Goal: Task Accomplishment & Management: Manage account settings

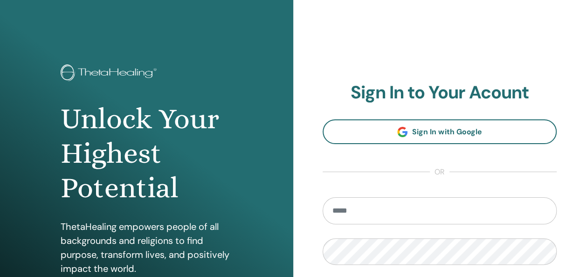
type input "**********"
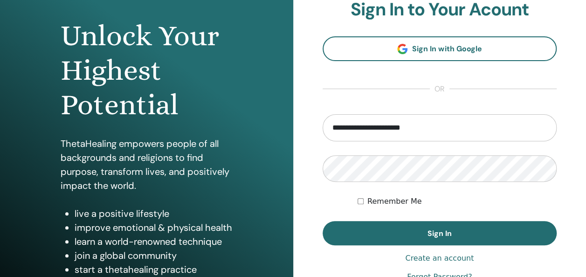
scroll to position [82, 0]
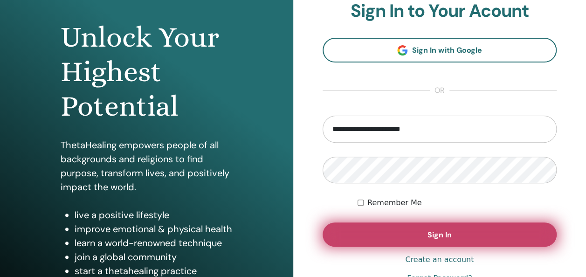
click at [442, 235] on span "Sign In" at bounding box center [440, 235] width 24 height 10
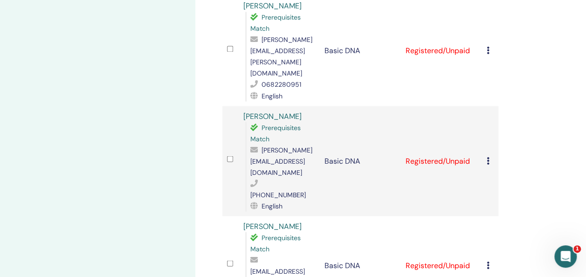
scroll to position [789, 0]
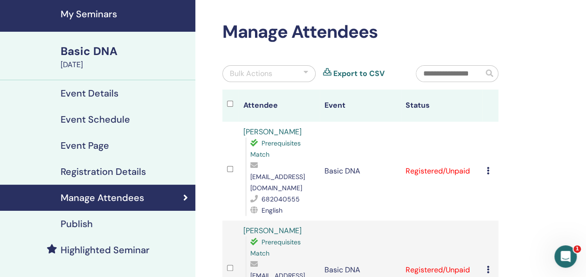
scroll to position [63, 0]
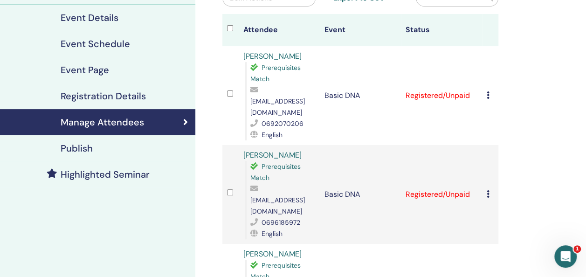
scroll to position [103, 0]
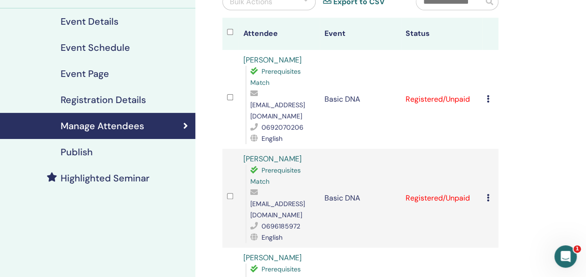
click at [489, 95] on icon at bounding box center [488, 98] width 3 height 7
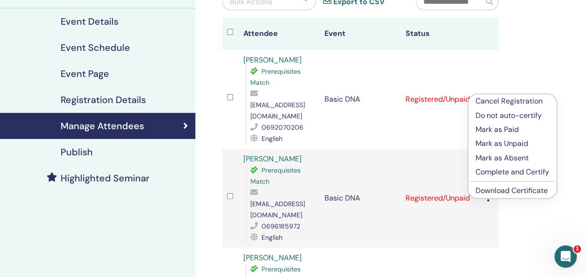
click at [500, 171] on p "Complete and Certify" at bounding box center [513, 172] width 74 height 11
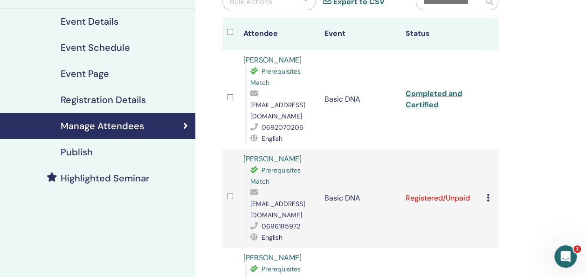
click at [487, 194] on icon at bounding box center [488, 197] width 3 height 7
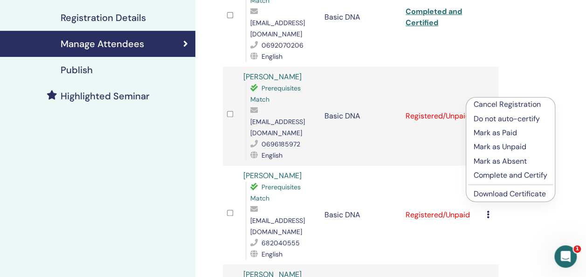
scroll to position [214, 0]
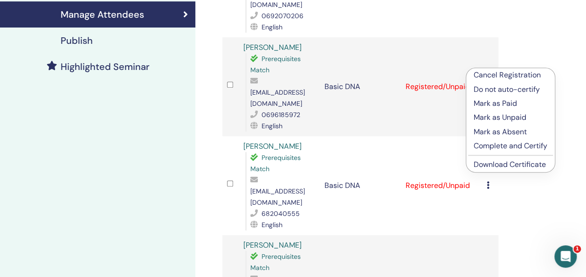
click at [517, 145] on p "Complete and Certify" at bounding box center [511, 145] width 74 height 11
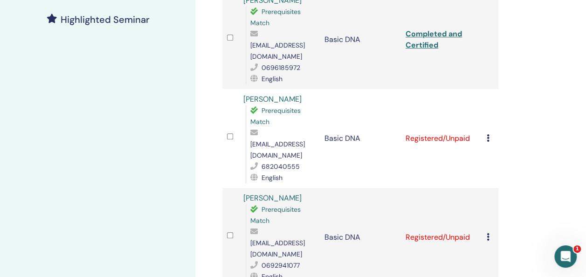
scroll to position [265, 0]
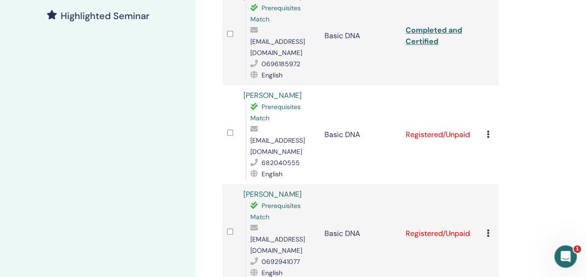
click at [488, 131] on icon at bounding box center [488, 134] width 3 height 7
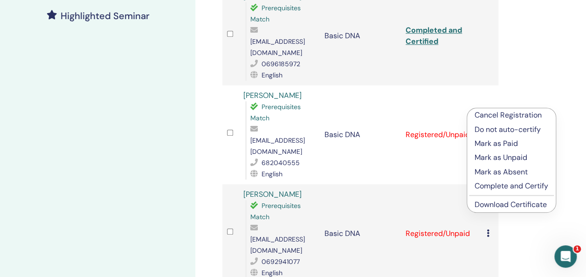
click at [491, 187] on p "Complete and Certify" at bounding box center [512, 186] width 74 height 11
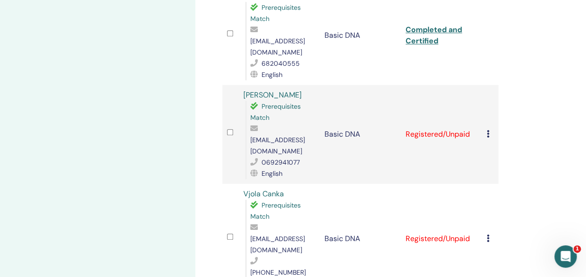
scroll to position [374, 0]
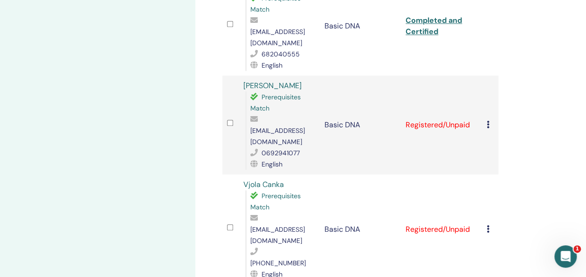
click at [490, 119] on div "Cancel Registration Do not auto-certify Mark as Paid Mark as Unpaid Mark as Abs…" at bounding box center [490, 124] width 7 height 11
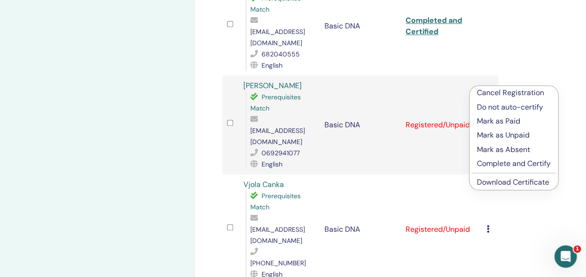
click at [502, 163] on p "Complete and Certify" at bounding box center [514, 163] width 74 height 11
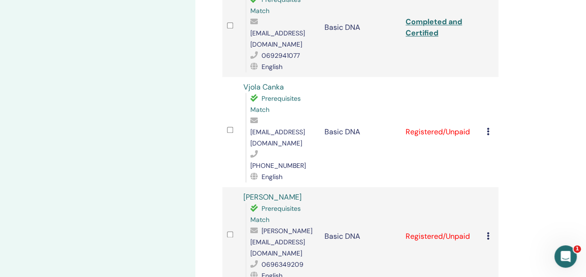
scroll to position [444, 0]
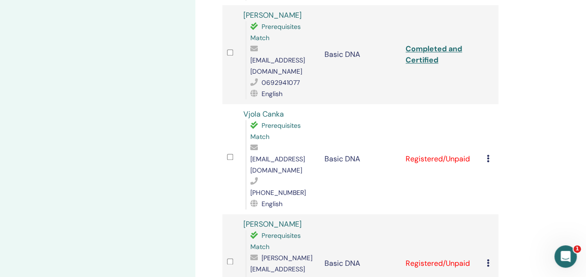
click at [486, 104] on td "Cancel Registration Do not auto-certify Mark as Paid Mark as Unpaid Mark as Abs…" at bounding box center [490, 159] width 16 height 110
click at [488, 155] on icon at bounding box center [488, 158] width 3 height 7
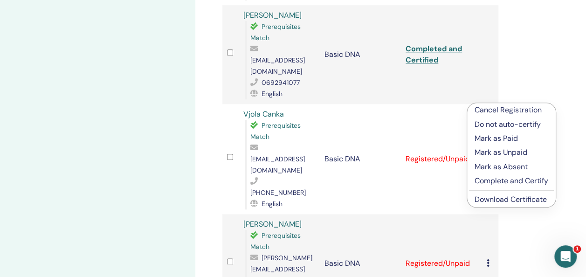
click at [495, 181] on p "Complete and Certify" at bounding box center [512, 180] width 74 height 11
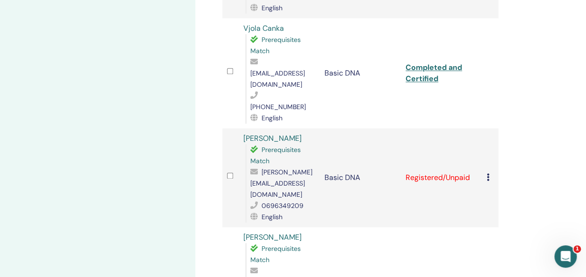
scroll to position [515, 0]
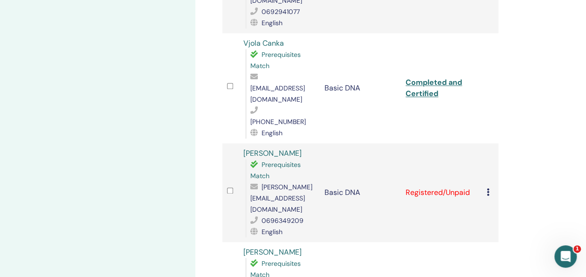
click at [489, 188] on icon at bounding box center [488, 191] width 3 height 7
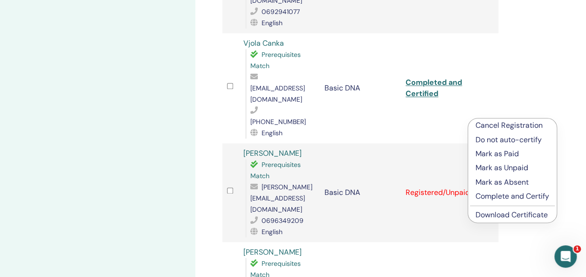
click at [507, 195] on p "Complete and Certify" at bounding box center [513, 196] width 74 height 11
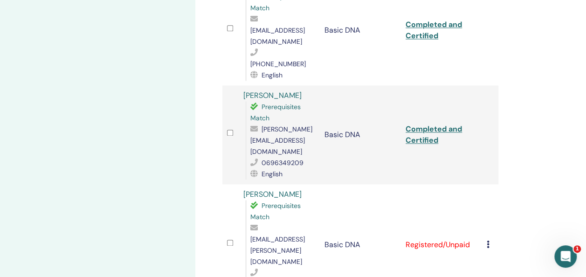
scroll to position [595, 0]
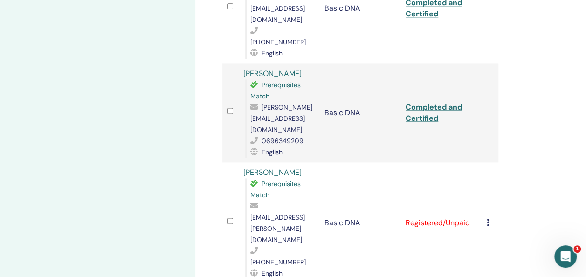
click at [488, 219] on icon at bounding box center [488, 222] width 3 height 7
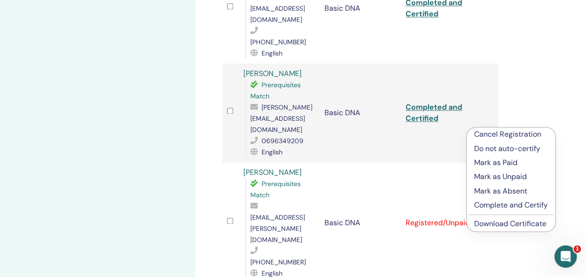
click at [498, 200] on p "Complete and Certify" at bounding box center [512, 205] width 74 height 11
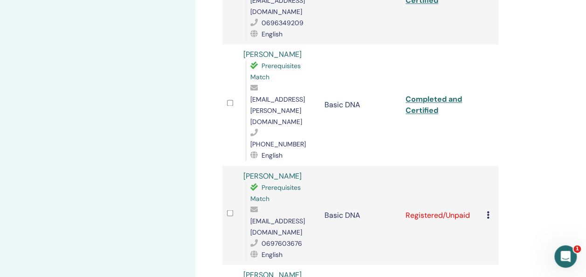
scroll to position [733, 0]
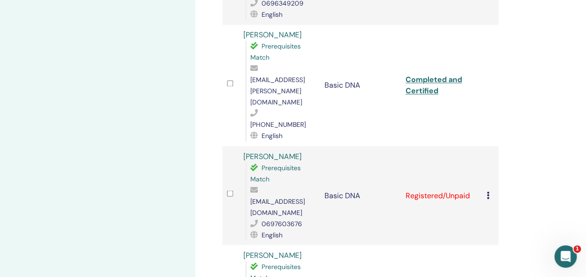
click at [487, 191] on icon at bounding box center [488, 194] width 3 height 7
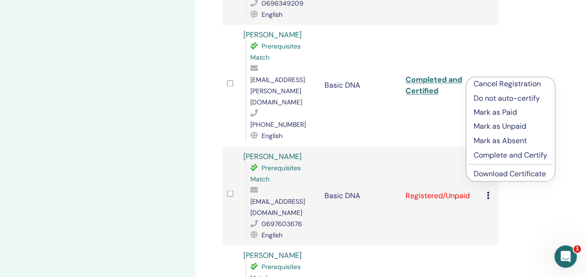
click at [499, 152] on p "Complete and Certify" at bounding box center [511, 154] width 74 height 11
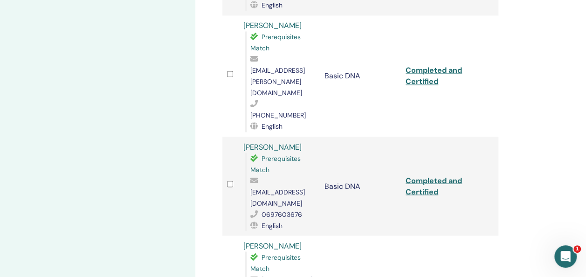
scroll to position [731, 0]
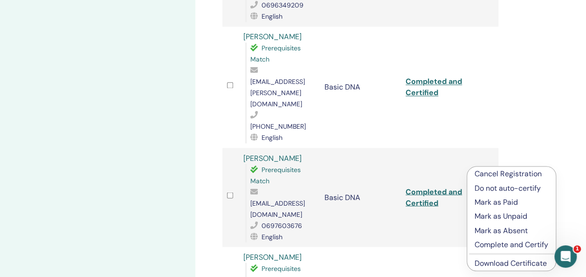
click at [504, 245] on p "Complete and Certify" at bounding box center [512, 244] width 74 height 11
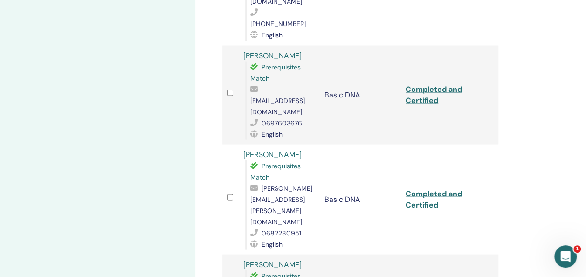
scroll to position [844, 0]
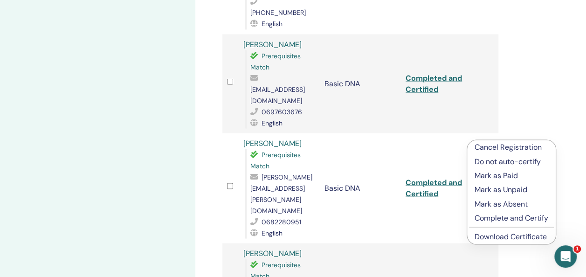
click at [495, 217] on p "Complete and Certify" at bounding box center [512, 217] width 74 height 11
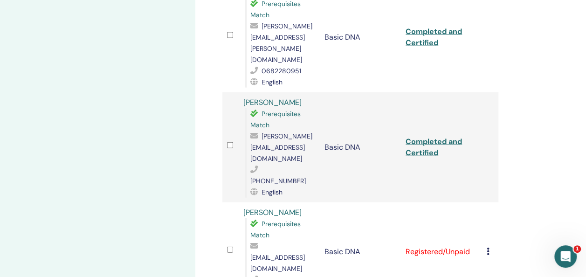
scroll to position [984, 0]
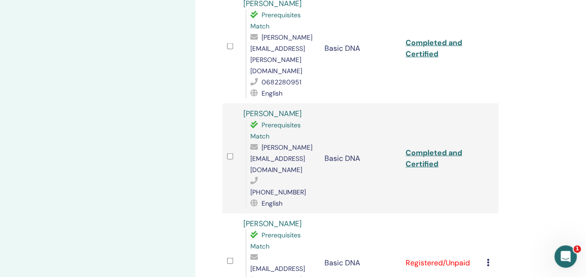
click at [490, 258] on div "Cancel Registration Do not auto-certify Mark as Paid Mark as Unpaid Mark as Abs…" at bounding box center [490, 263] width 7 height 11
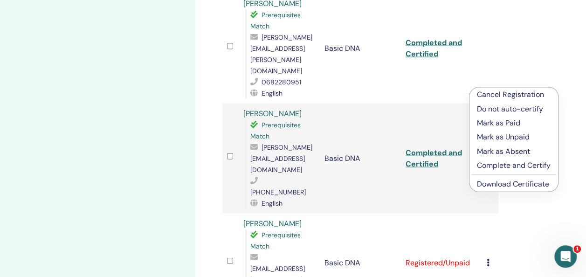
click at [499, 164] on p "Complete and Certify" at bounding box center [514, 165] width 74 height 11
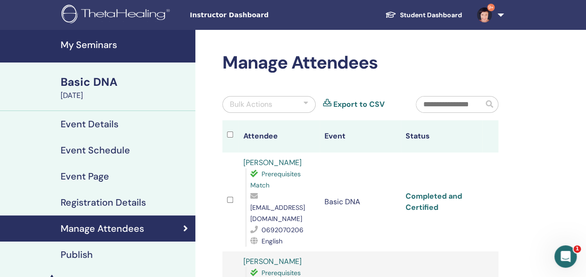
click at [418, 201] on link "Completed and Certified" at bounding box center [434, 201] width 56 height 21
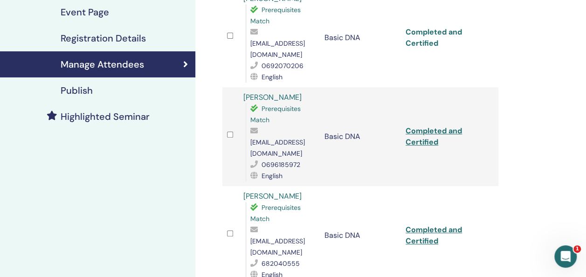
scroll to position [159, 0]
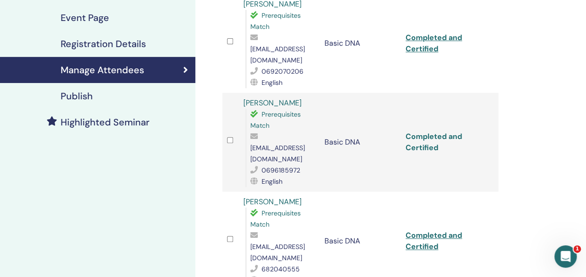
click at [428, 132] on link "Completed and Certified" at bounding box center [434, 142] width 56 height 21
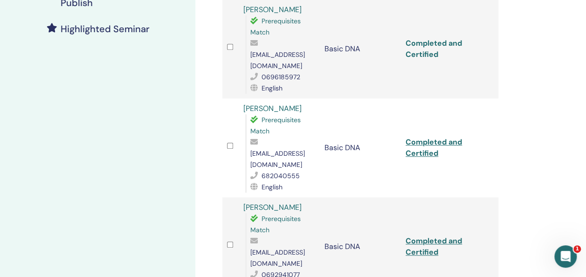
scroll to position [244, 0]
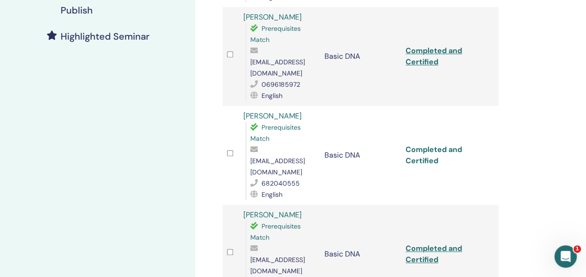
click at [449, 145] on link "Completed and Certified" at bounding box center [434, 155] width 56 height 21
click at [425, 244] on link "Completed and Certified" at bounding box center [434, 254] width 56 height 21
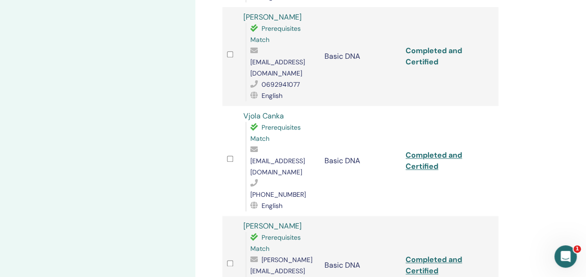
scroll to position [444, 0]
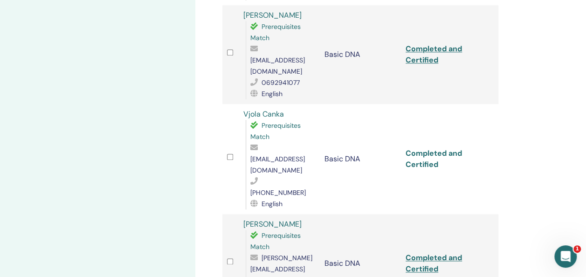
click at [421, 148] on link "Completed and Certified" at bounding box center [434, 158] width 56 height 21
click at [451, 253] on link "Completed and Certified" at bounding box center [434, 263] width 56 height 21
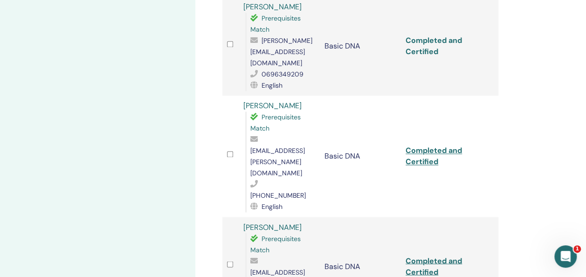
scroll to position [669, 0]
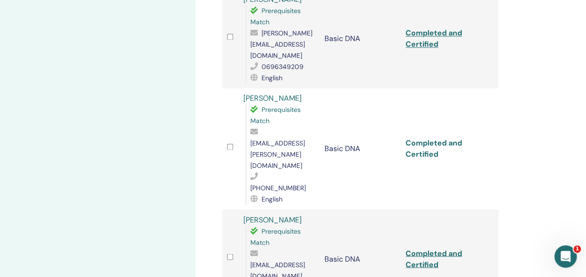
click at [421, 138] on link "Completed and Certified" at bounding box center [434, 148] width 56 height 21
click at [438, 248] on link "Completed and Certified" at bounding box center [434, 258] width 56 height 21
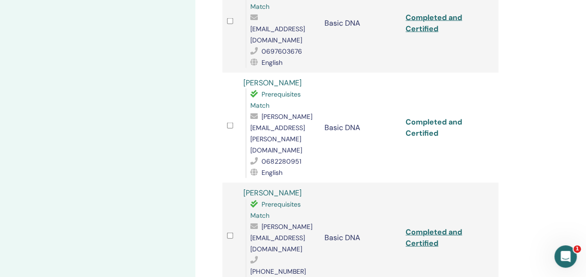
scroll to position [915, 0]
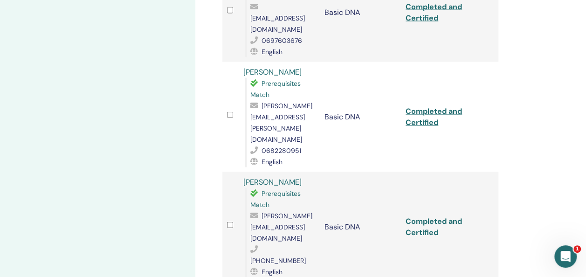
click at [427, 216] on link "Completed and Certified" at bounding box center [434, 226] width 56 height 21
click at [434, 216] on link "Completed and Certified" at bounding box center [434, 226] width 56 height 21
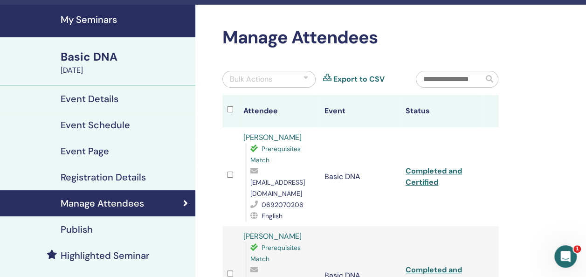
scroll to position [27, 0]
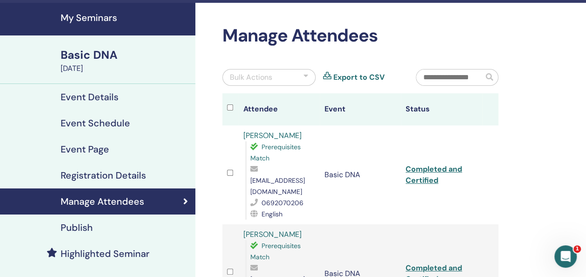
click at [586, 28] on html "Instructor Dashboard Student Dashboard 9+ SQ [PERSON_NAME] My ThetaLearning My …" at bounding box center [293, 111] width 586 height 277
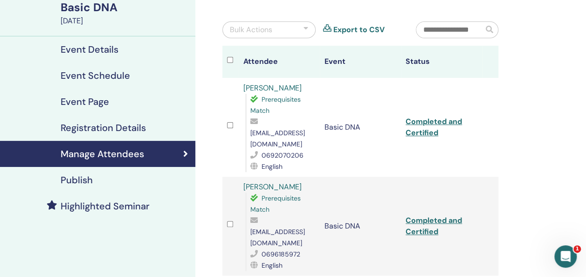
scroll to position [77, 0]
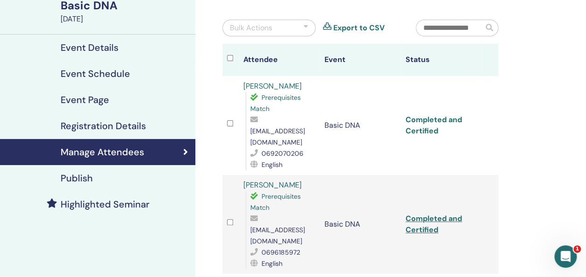
click at [419, 115] on link "Completed and Certified" at bounding box center [434, 125] width 56 height 21
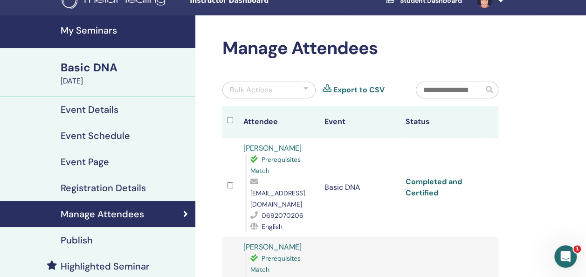
scroll to position [0, 0]
